Goal: Task Accomplishment & Management: Manage account settings

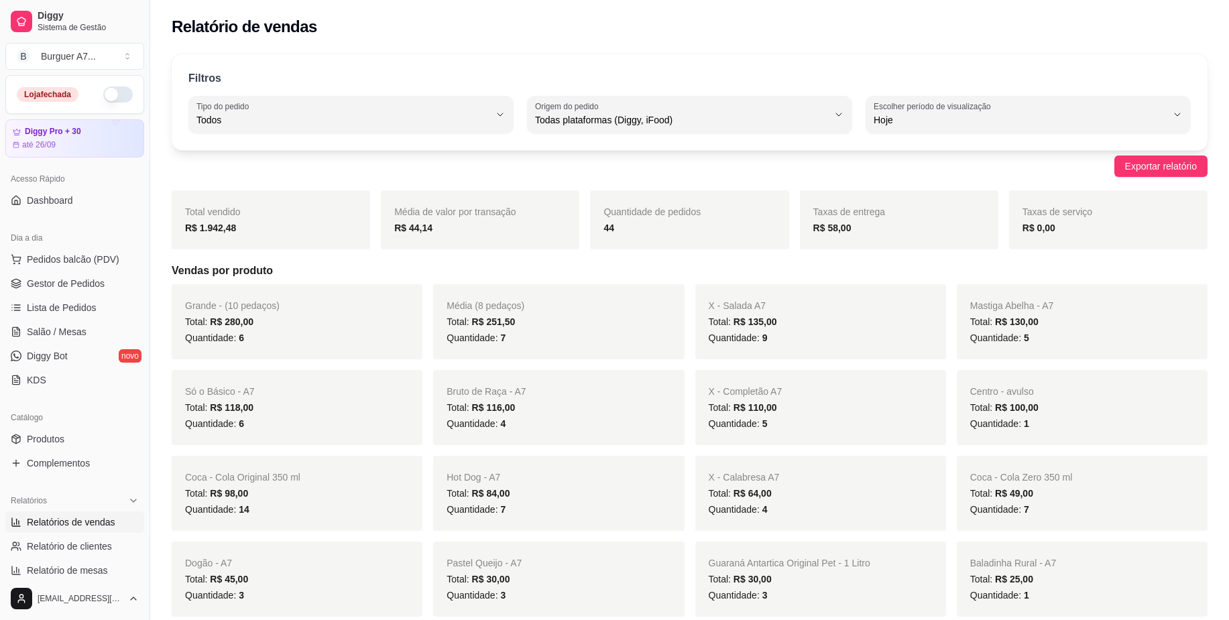
select select "ALL"
select select "0"
click at [93, 282] on span "Gestor de Pedidos" at bounding box center [66, 283] width 78 height 13
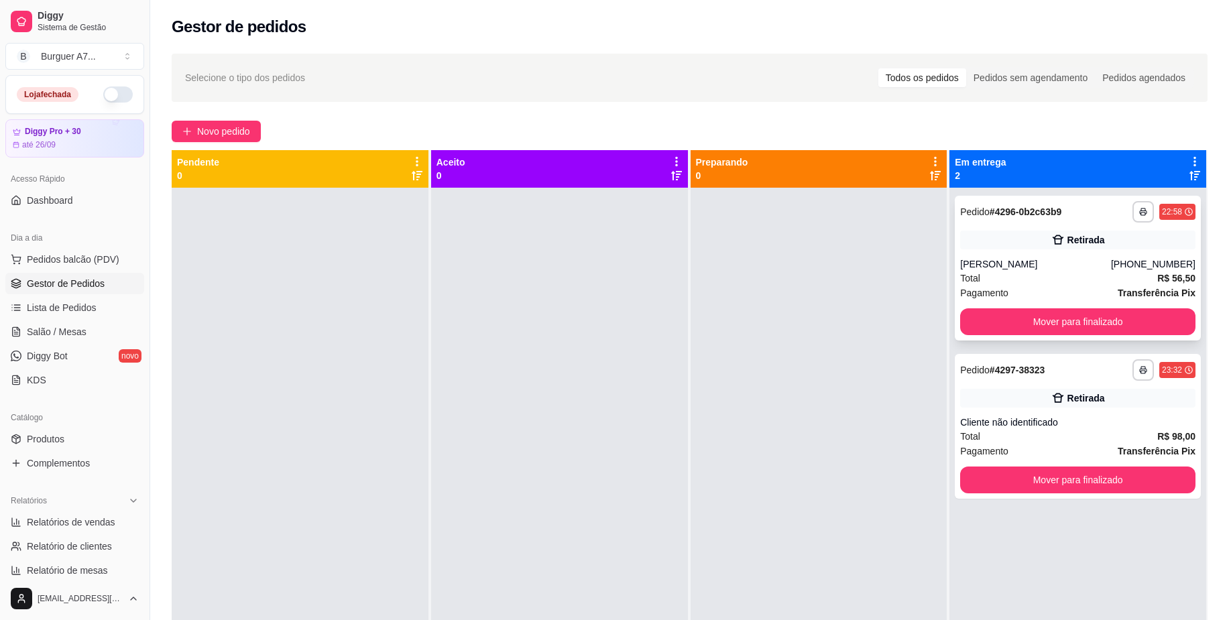
click at [1031, 245] on div "Retirada" at bounding box center [1077, 240] width 235 height 19
click at [985, 297] on span "Pagamento" at bounding box center [984, 293] width 48 height 15
drag, startPoint x: 1075, startPoint y: 215, endPoint x: 1066, endPoint y: 243, distance: 30.3
click at [1066, 243] on div "**********" at bounding box center [1078, 268] width 246 height 145
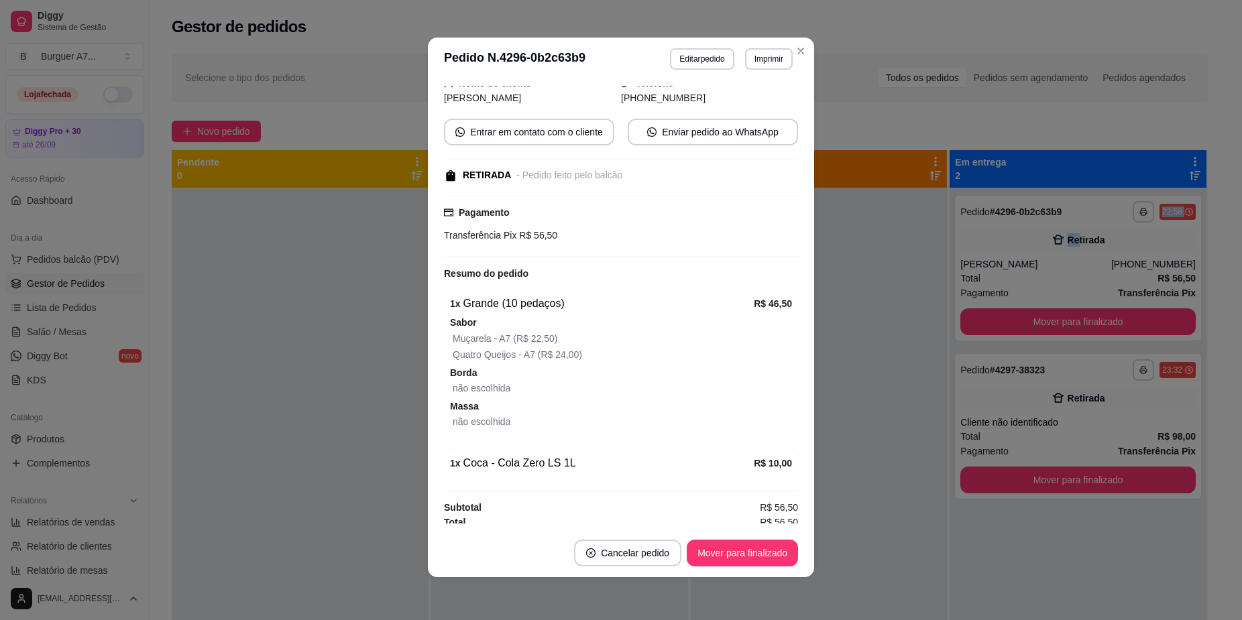
scroll to position [127, 0]
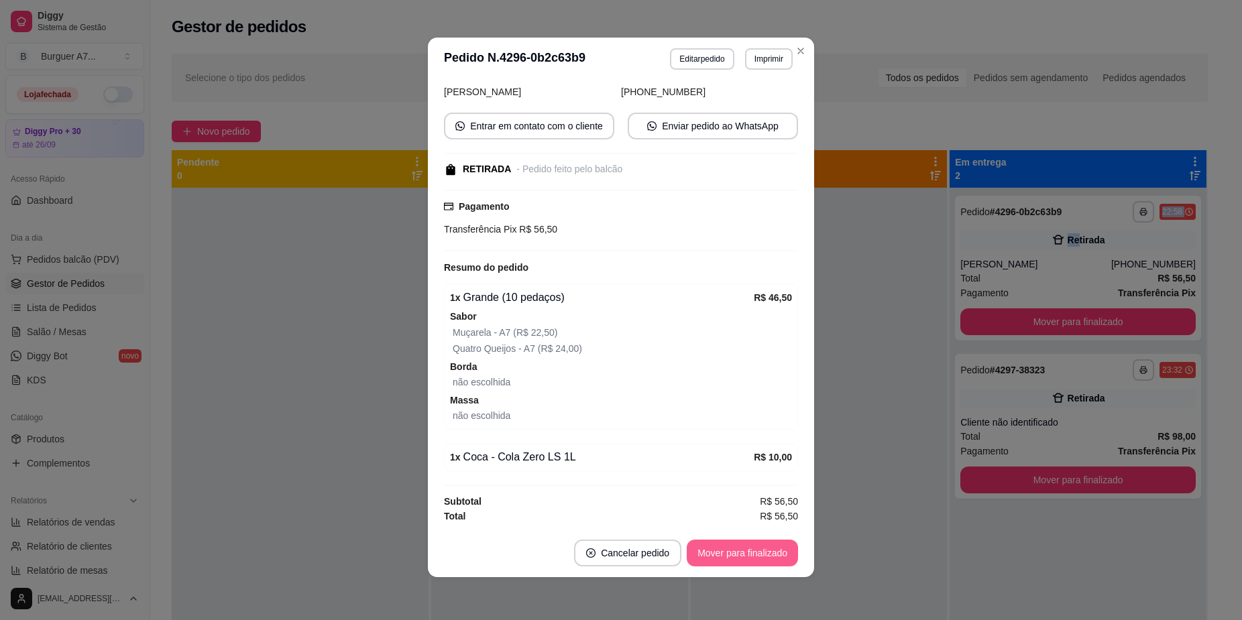
click at [768, 554] on button "Mover para finalizado" at bounding box center [741, 553] width 111 height 27
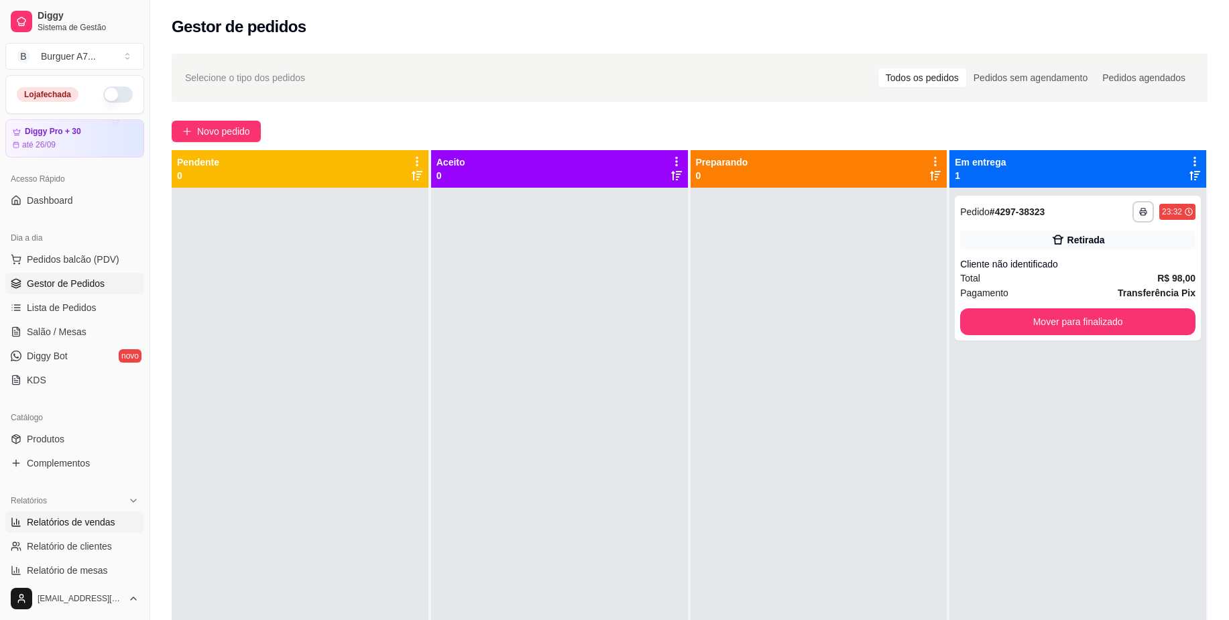
click at [119, 529] on link "Relatórios de vendas" at bounding box center [74, 521] width 139 height 21
select select "ALL"
select select "0"
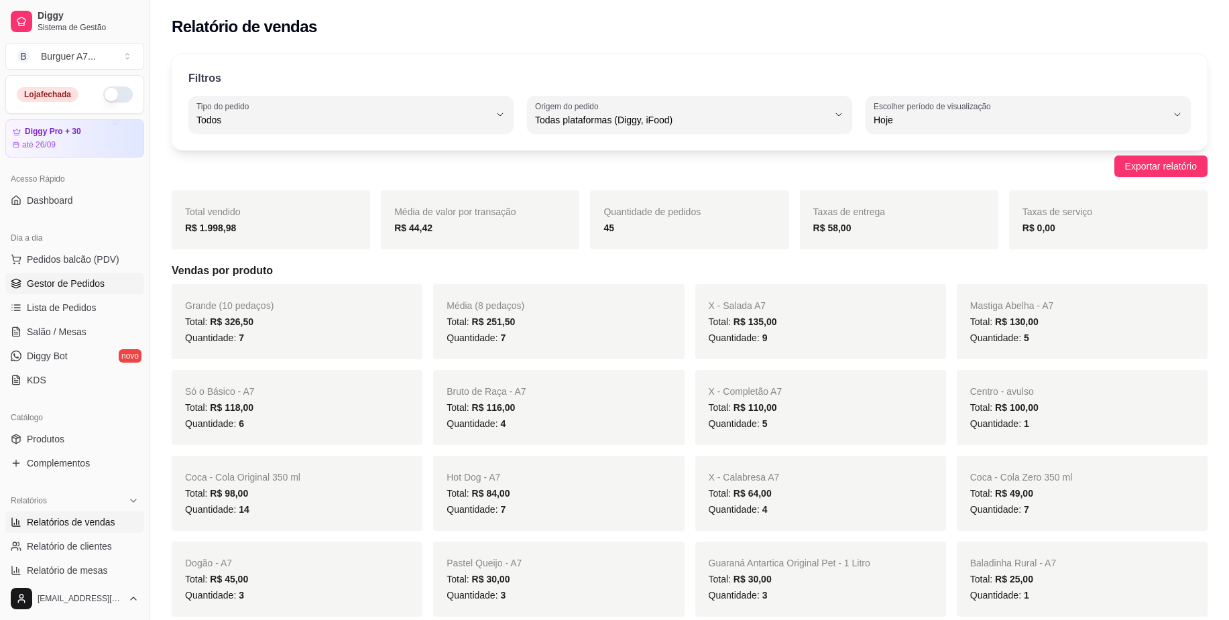
click at [95, 279] on span "Gestor de Pedidos" at bounding box center [66, 283] width 78 height 13
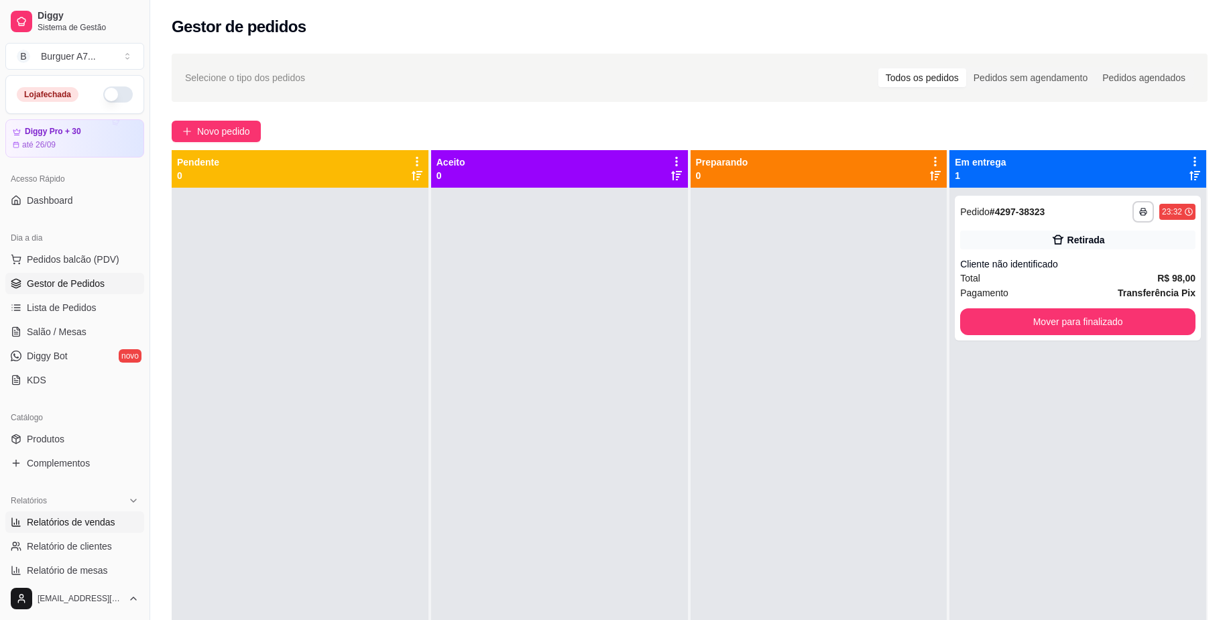
click at [98, 519] on span "Relatórios de vendas" at bounding box center [71, 522] width 88 height 13
select select "ALL"
select select "0"
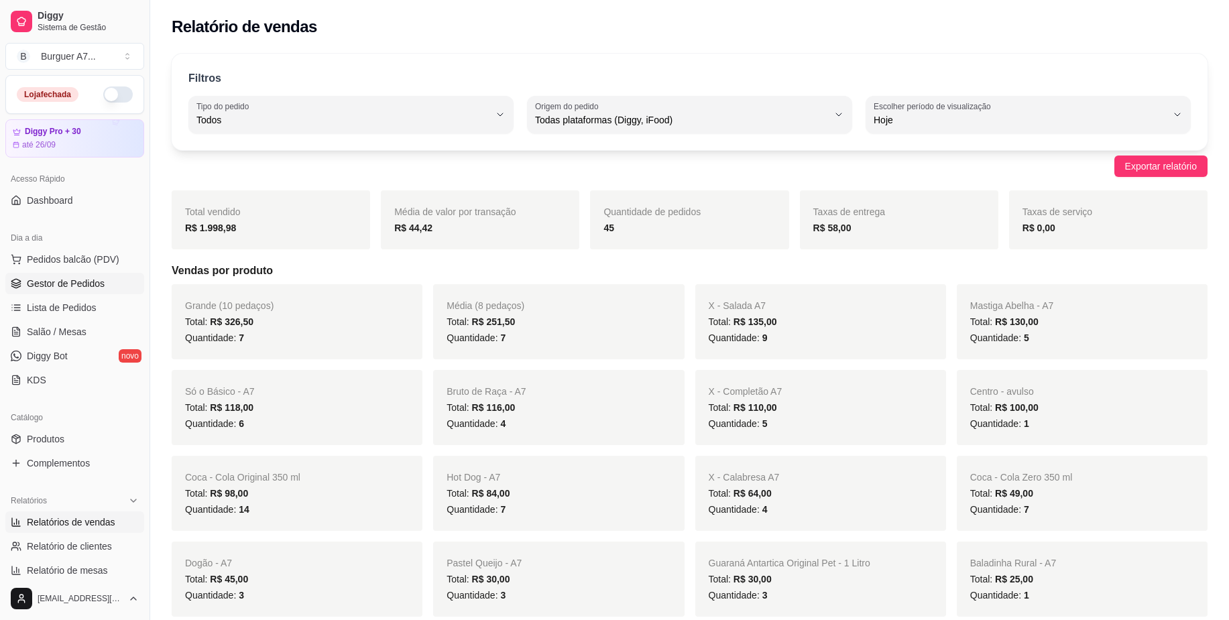
click at [60, 288] on span "Gestor de Pedidos" at bounding box center [66, 283] width 78 height 13
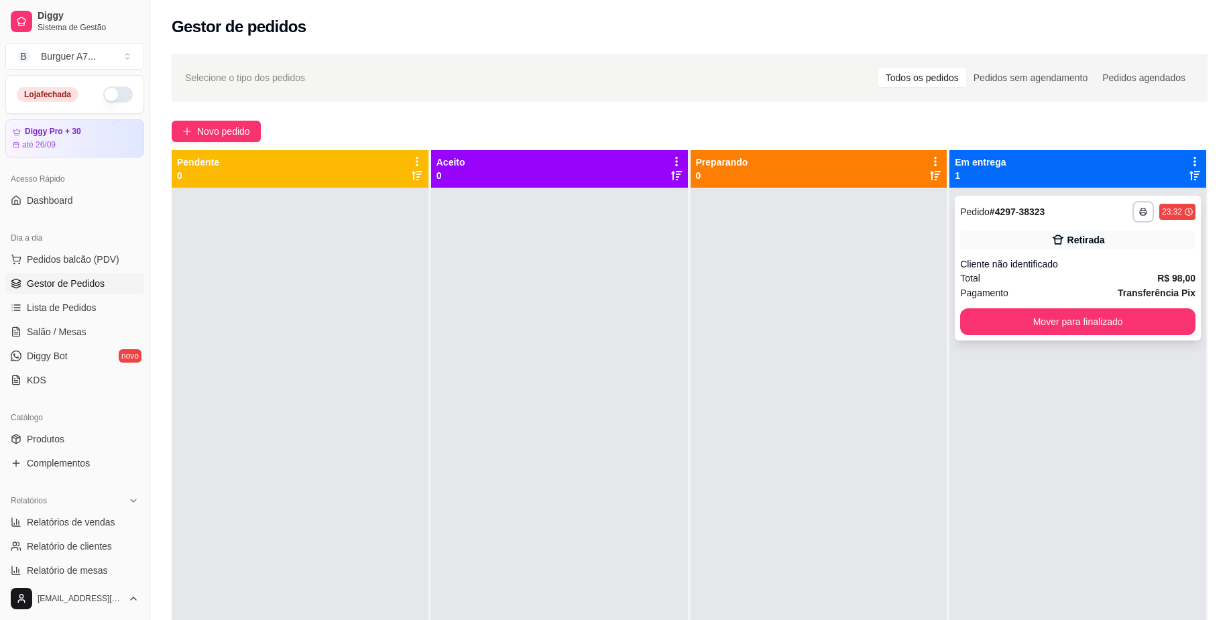
click at [998, 249] on div "Retirada" at bounding box center [1077, 240] width 235 height 19
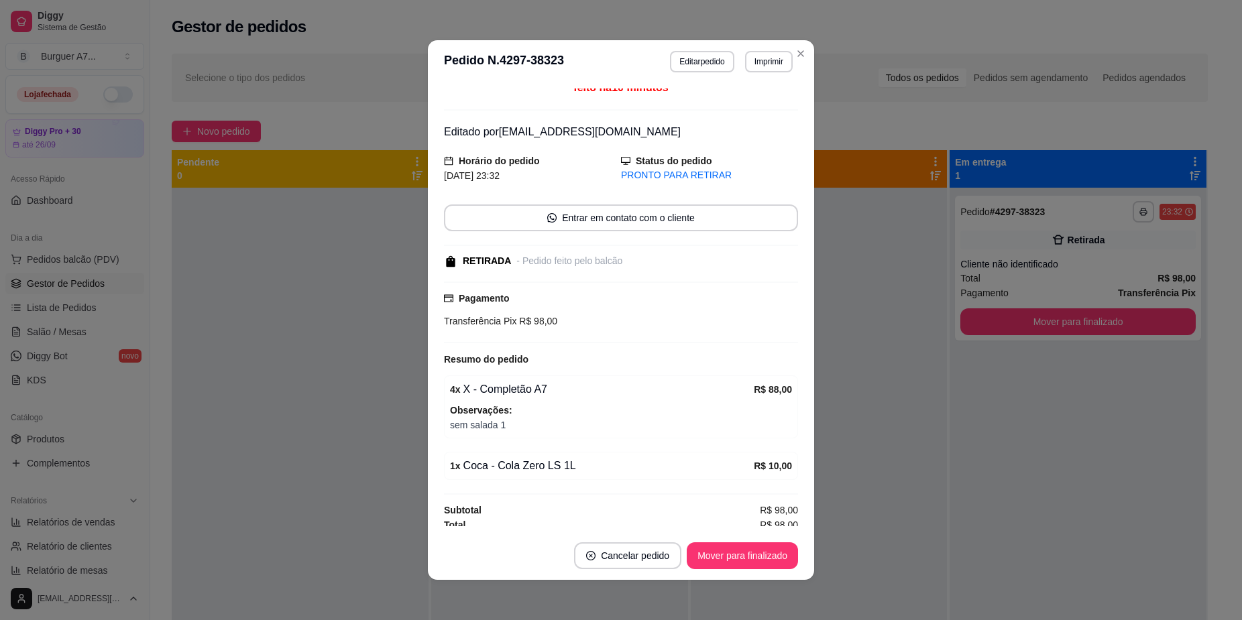
scroll to position [15, 0]
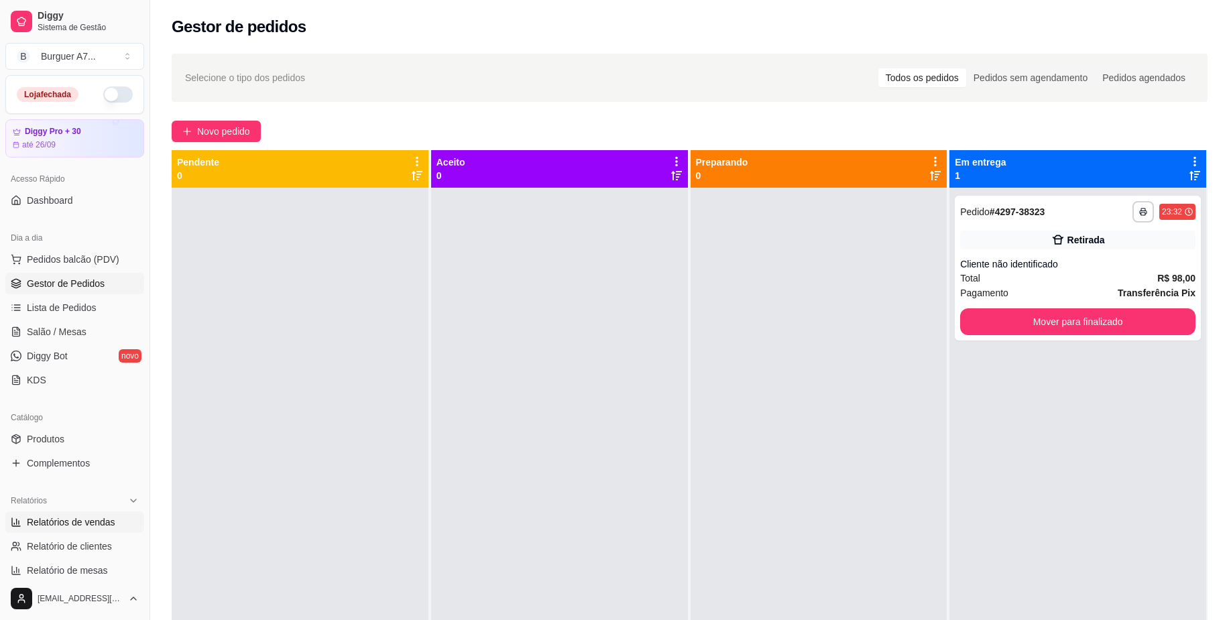
click at [93, 517] on span "Relatórios de vendas" at bounding box center [71, 522] width 88 height 13
select select "ALL"
select select "0"
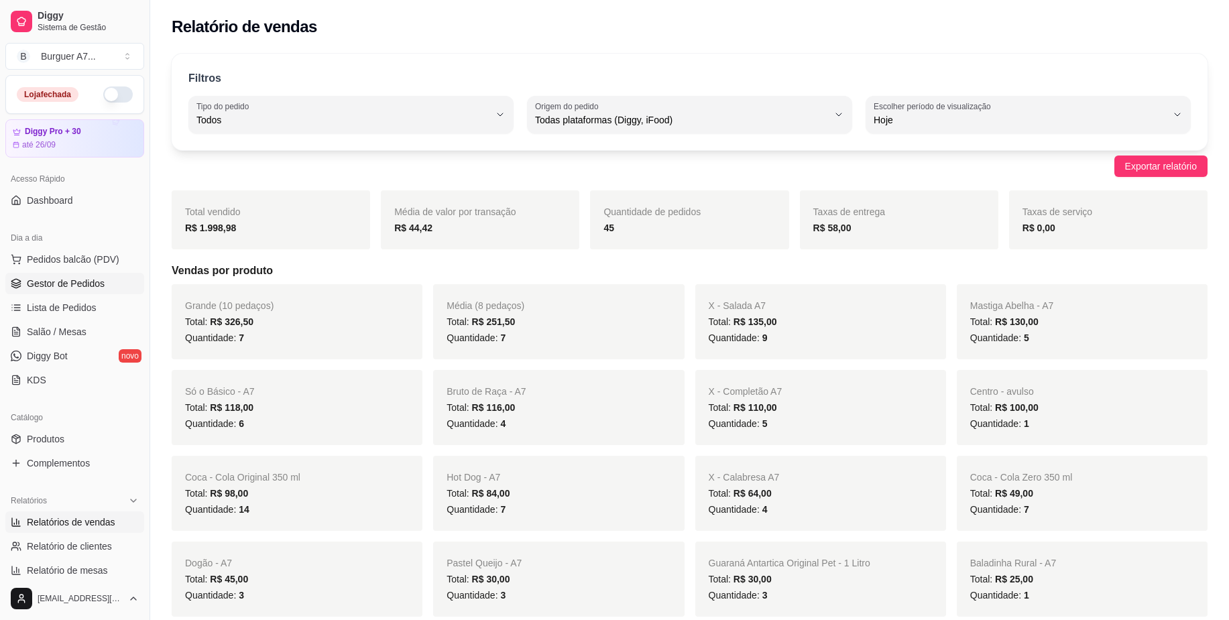
click at [95, 282] on span "Gestor de Pedidos" at bounding box center [66, 283] width 78 height 13
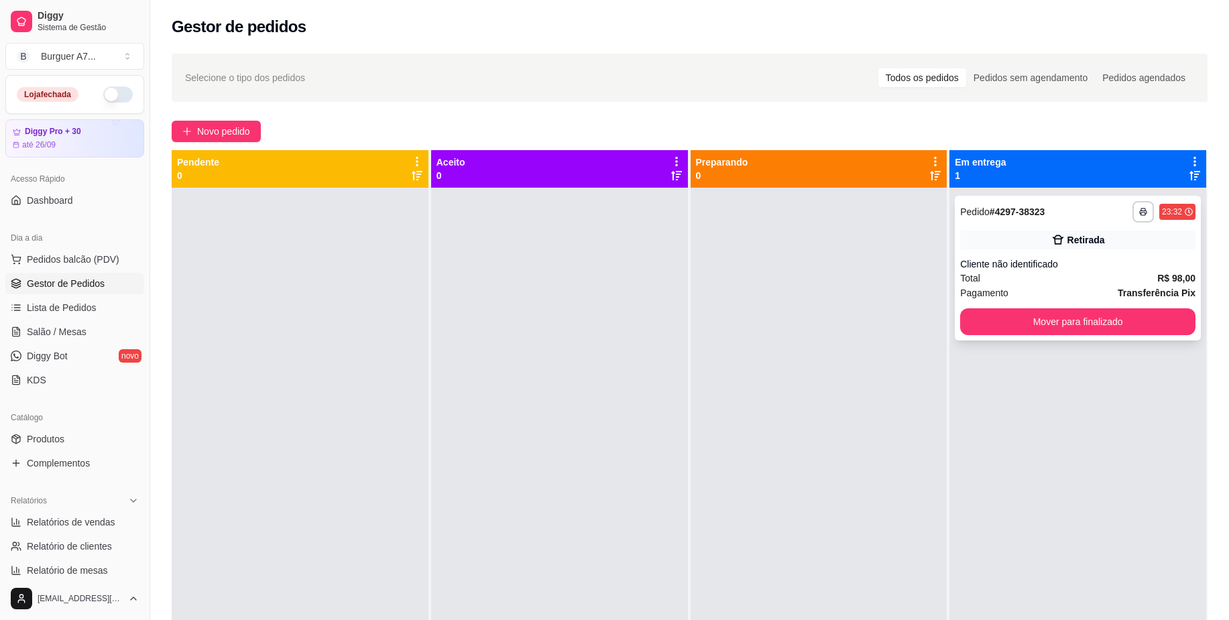
click at [1055, 259] on div "Cliente não identificado" at bounding box center [1077, 263] width 235 height 13
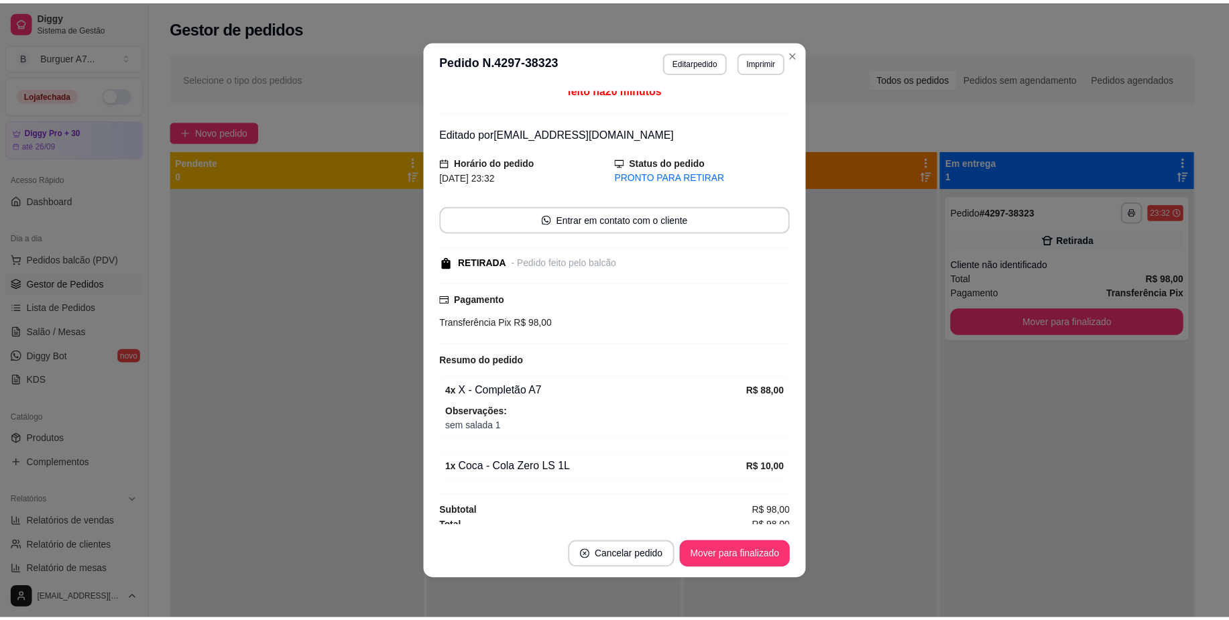
scroll to position [15, 0]
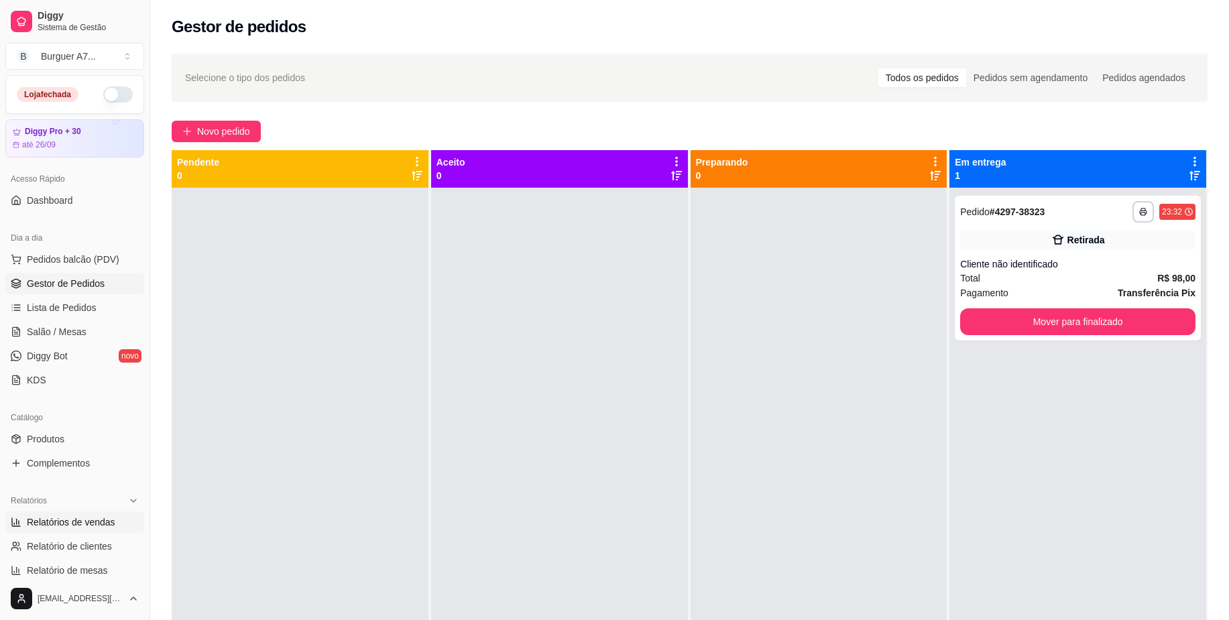
click at [71, 530] on link "Relatórios de vendas" at bounding box center [74, 521] width 139 height 21
select select "ALL"
select select "0"
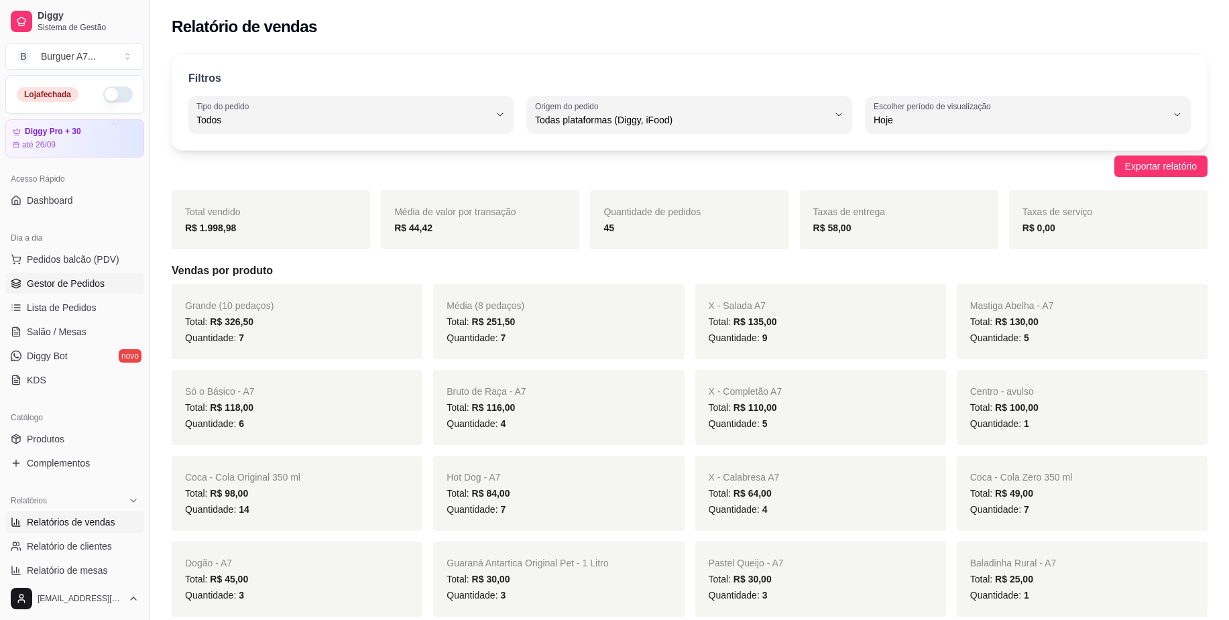
click at [91, 281] on span "Gestor de Pedidos" at bounding box center [66, 283] width 78 height 13
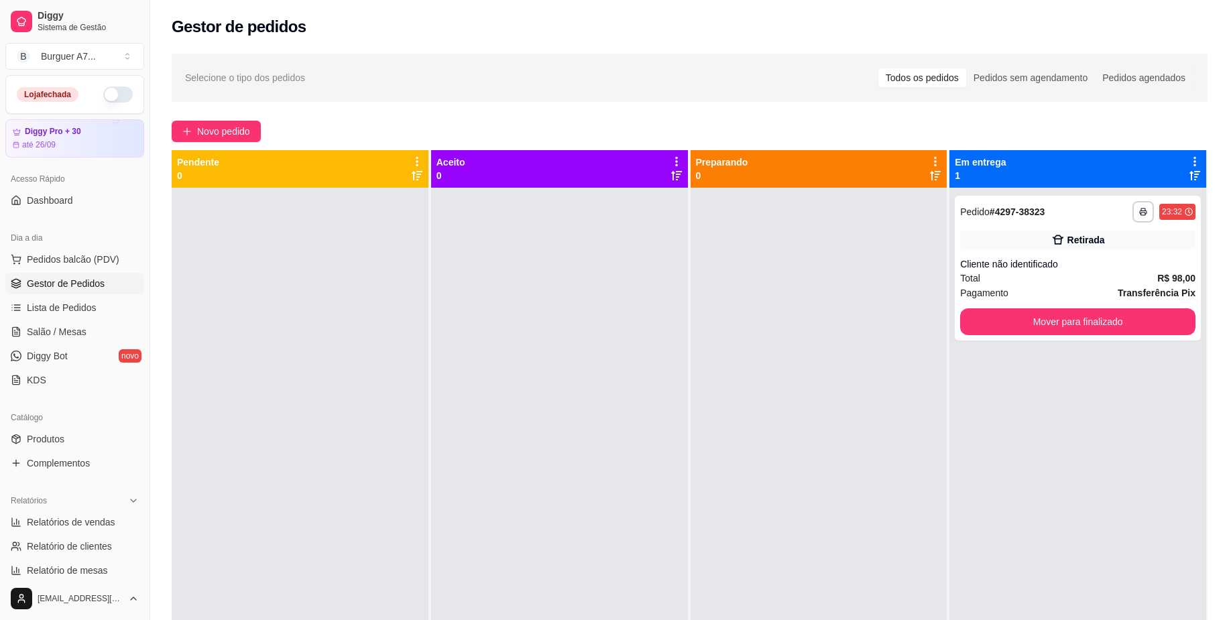
click at [915, 444] on div at bounding box center [818, 498] width 257 height 620
click at [1166, 310] on button "Mover para finalizado" at bounding box center [1077, 321] width 235 height 27
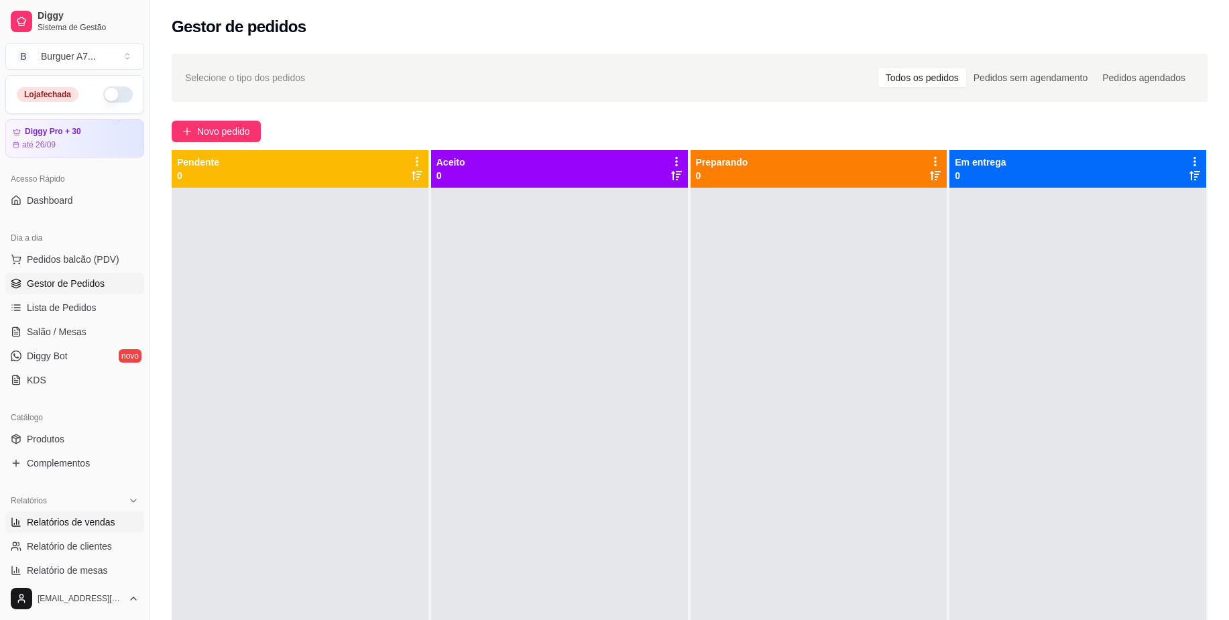
click at [97, 522] on span "Relatórios de vendas" at bounding box center [71, 522] width 88 height 13
select select "ALL"
select select "0"
